Goal: Find specific page/section: Find specific page/section

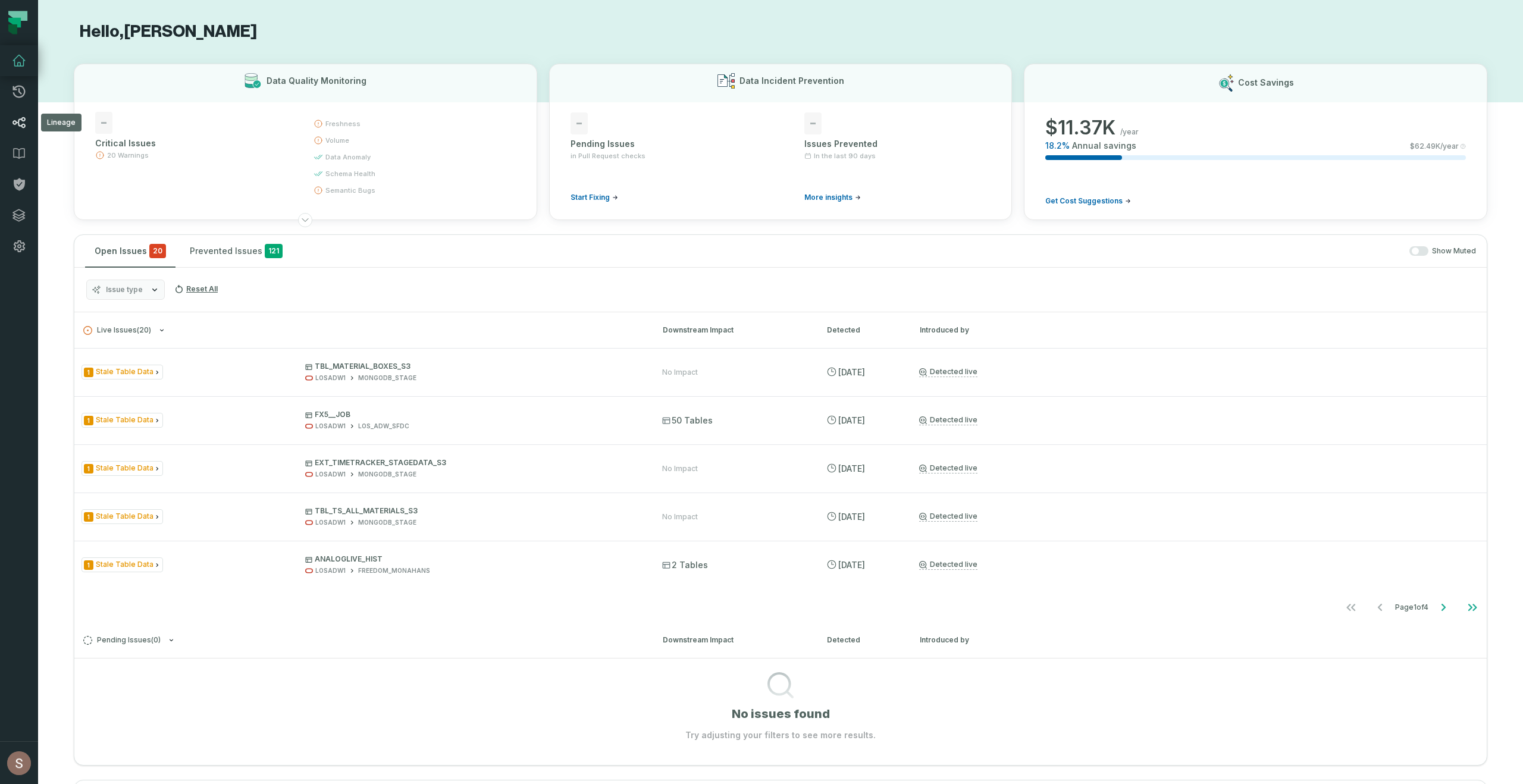
click at [22, 125] on icon at bounding box center [19, 123] width 13 height 11
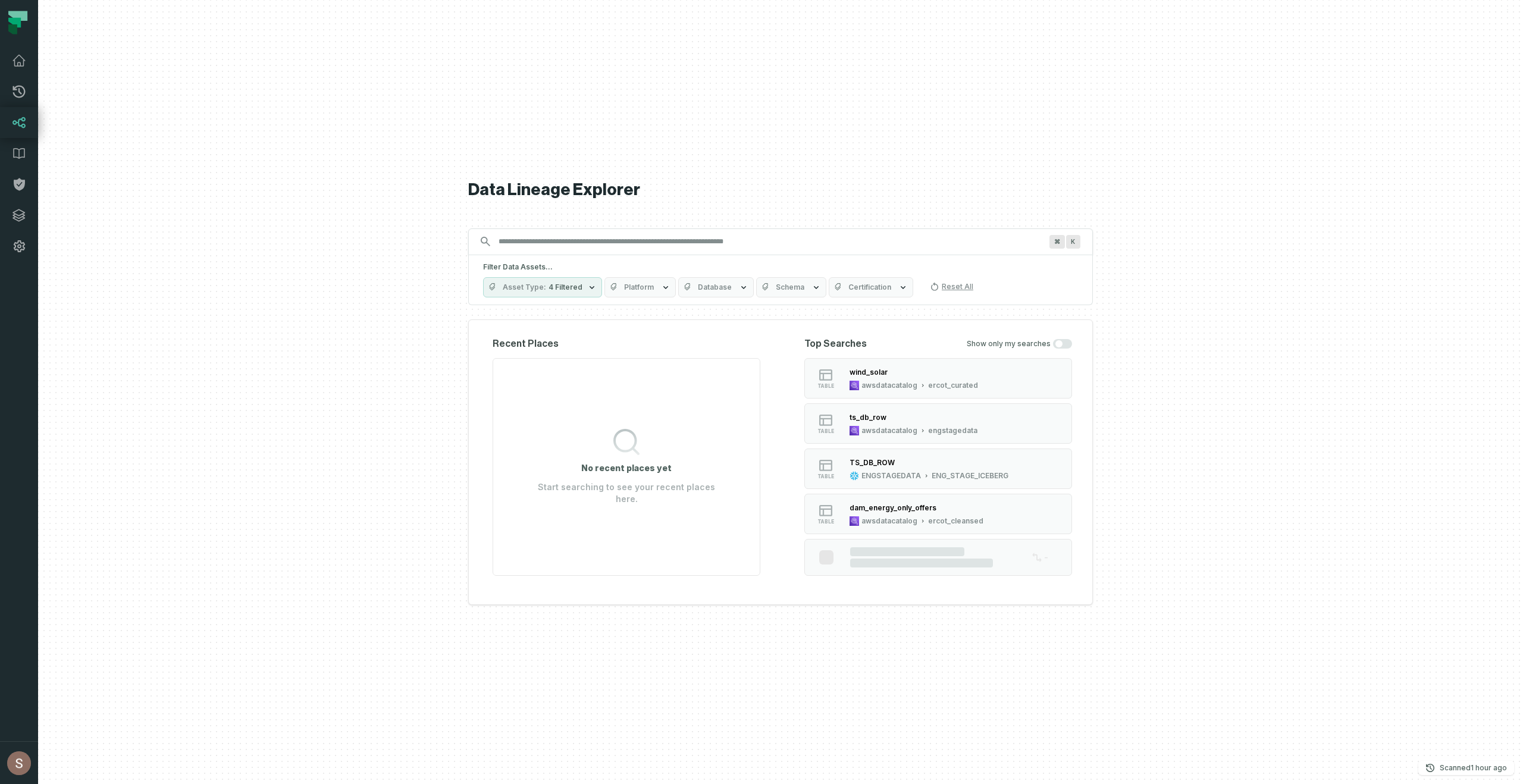
click at [761, 175] on div "Data Lineage Explorer Search for assets across the organization ⌘ K Filter Data…" at bounding box center [781, 392] width 625 height 784
click at [924, 379] on div "wind_solar awsdatacatalog ercot_curated" at bounding box center [914, 378] width 138 height 23
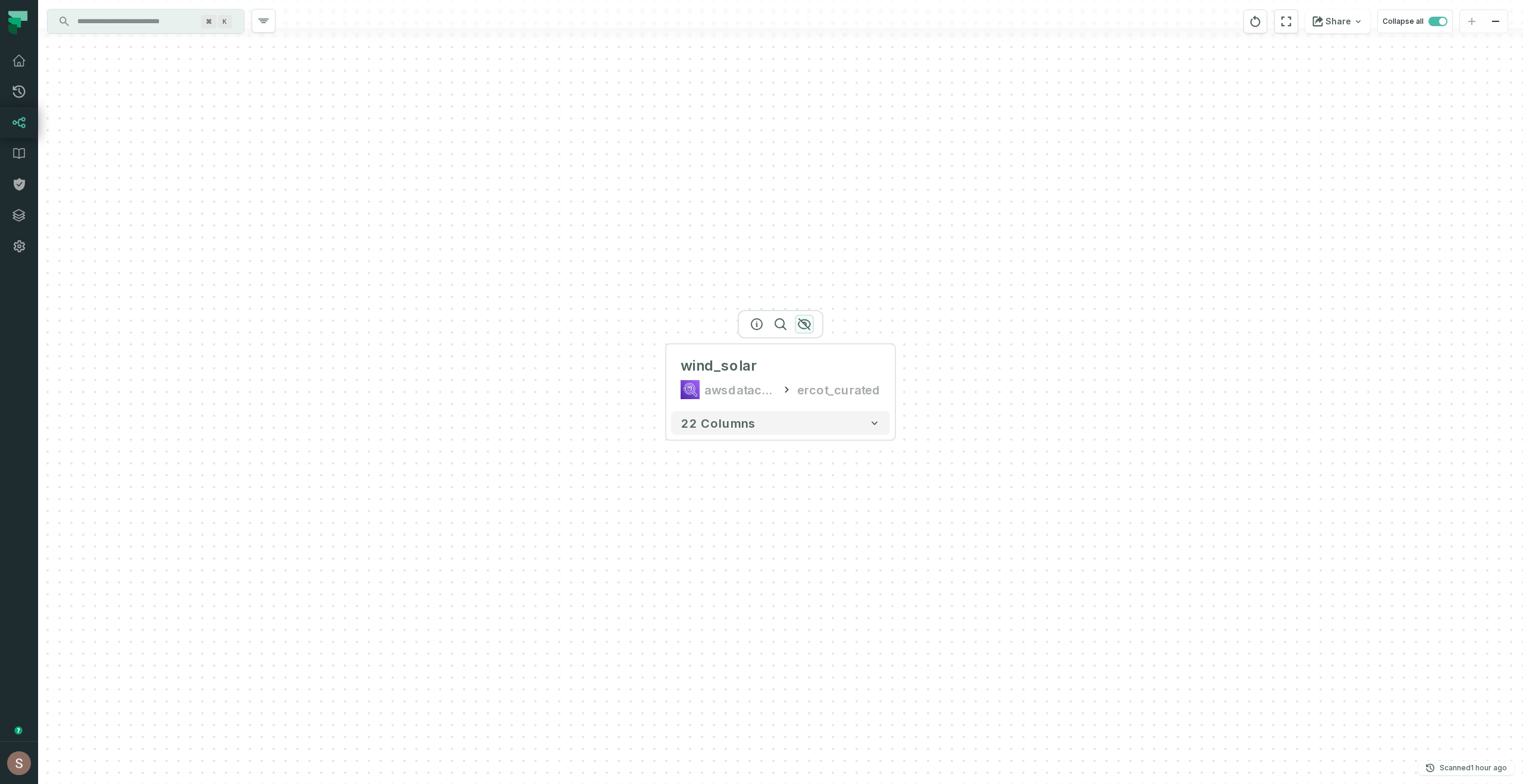
click at [808, 321] on icon "button" at bounding box center [804, 324] width 12 height 11
click at [800, 329] on div at bounding box center [780, 324] width 86 height 28
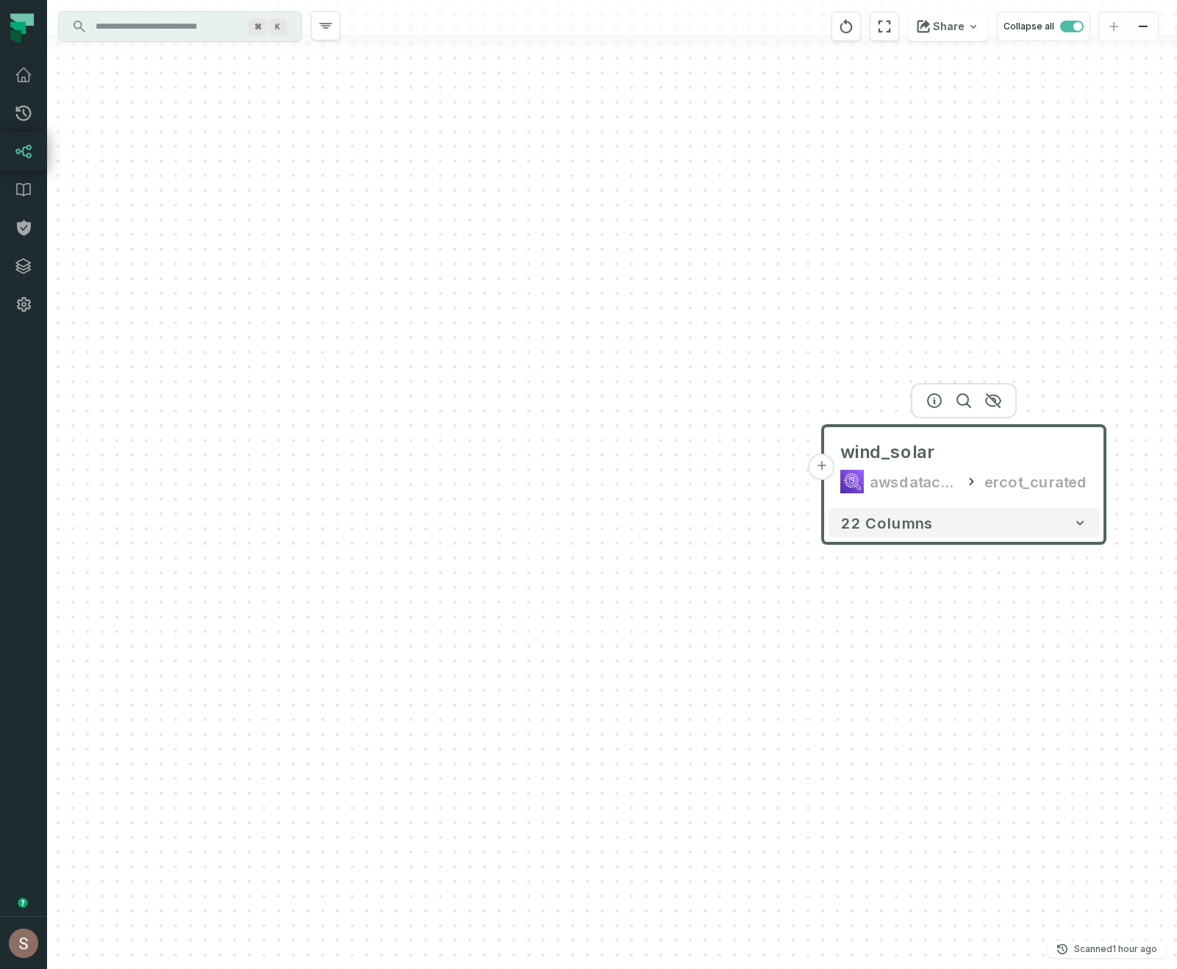
click at [824, 465] on button "+" at bounding box center [822, 467] width 26 height 26
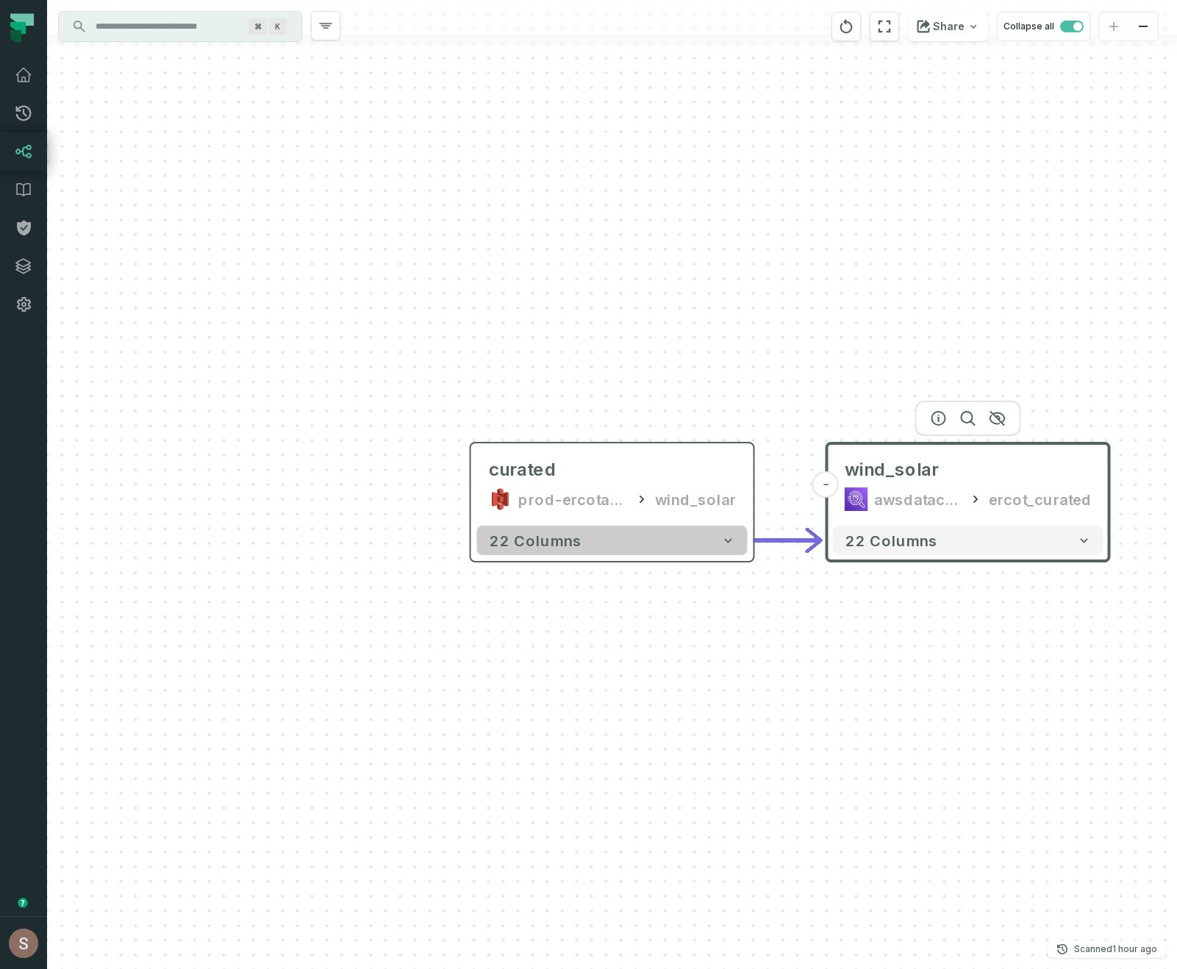
click at [629, 547] on button "22 columns" at bounding box center [612, 540] width 271 height 29
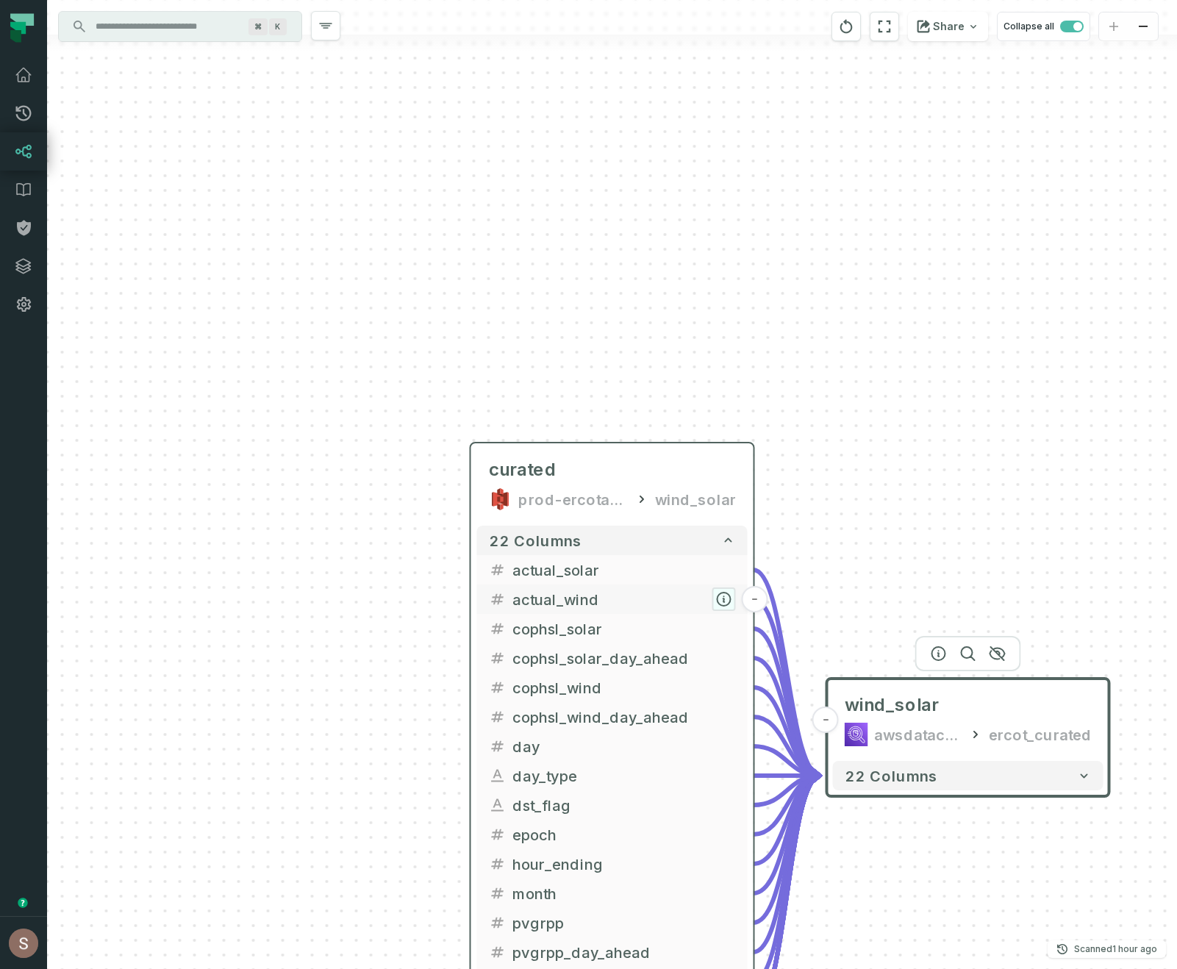
click at [721, 593] on icon "button" at bounding box center [724, 599] width 13 height 13
click at [725, 627] on icon "button" at bounding box center [724, 629] width 13 height 13
